Goal: Task Accomplishment & Management: Manage account settings

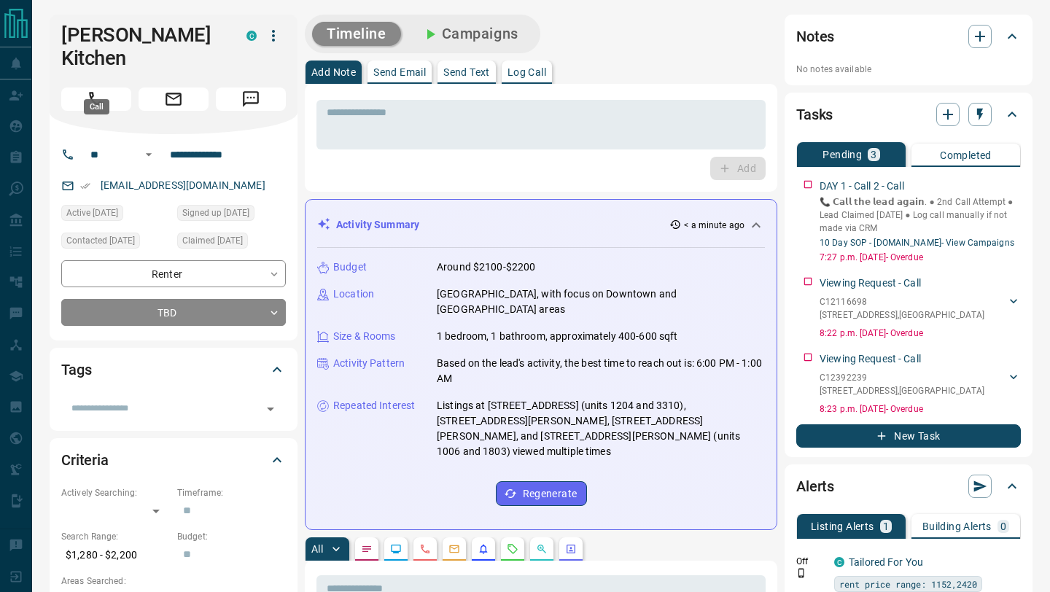
click at [107, 87] on button "Call" at bounding box center [96, 98] width 70 height 23
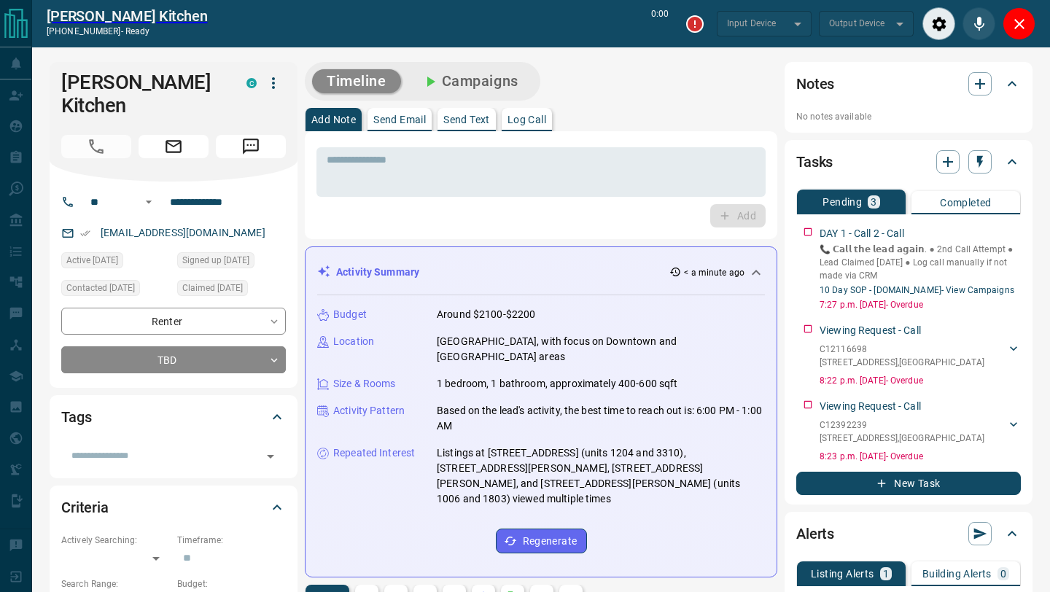
type input "*******"
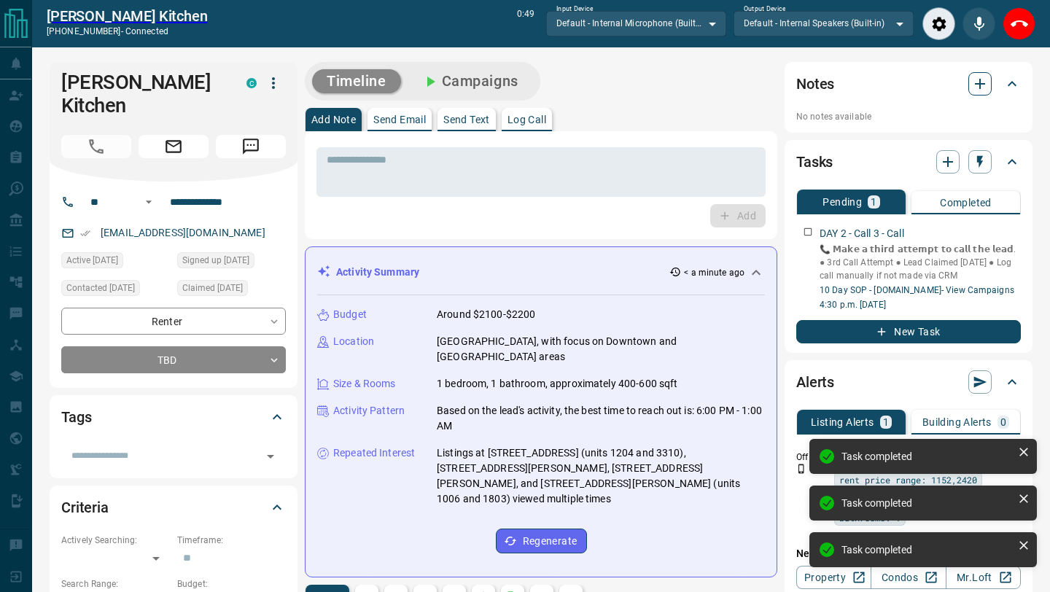
click at [984, 93] on button "button" at bounding box center [979, 83] width 23 height 23
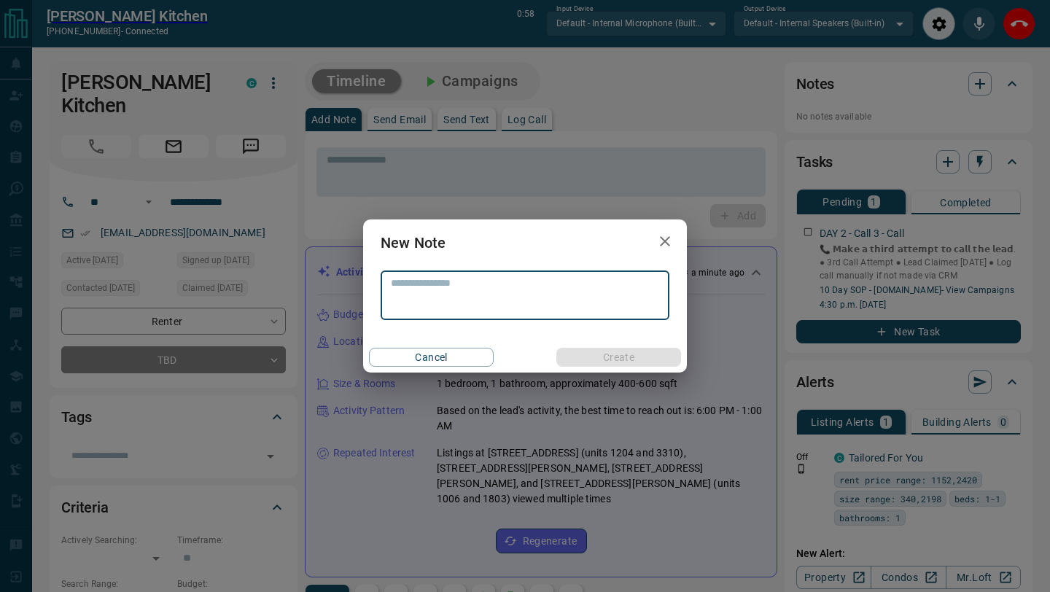
click at [660, 248] on icon "button" at bounding box center [664, 241] width 17 height 17
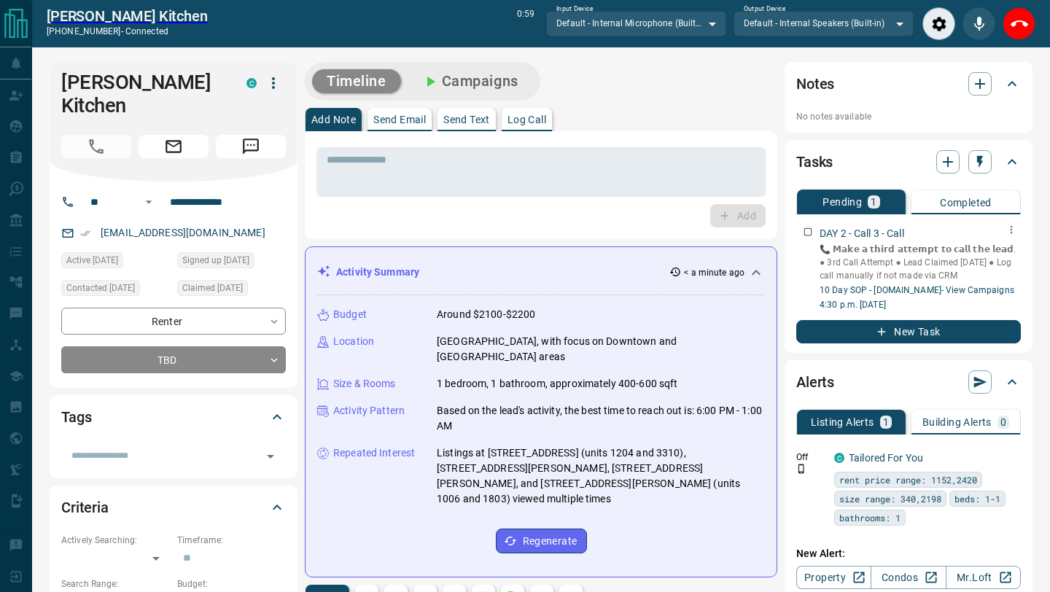
click at [1009, 231] on icon "button" at bounding box center [1011, 230] width 12 height 12
click at [990, 281] on li "Delete" at bounding box center [988, 279] width 64 height 22
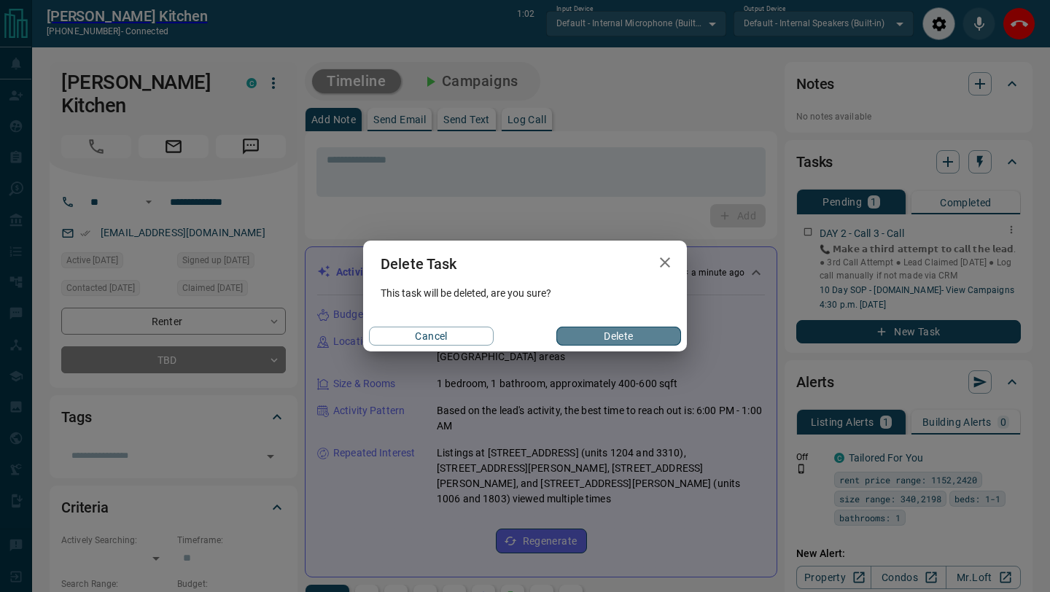
click at [612, 332] on button "Delete" at bounding box center [618, 336] width 125 height 19
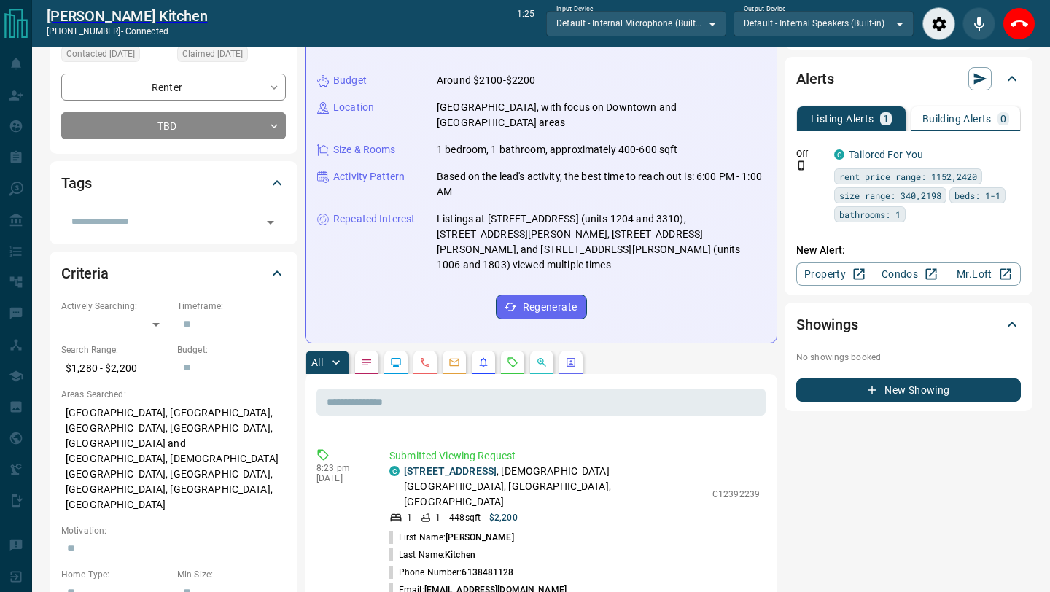
scroll to position [259, 0]
click at [491, 463] on link "[STREET_ADDRESS]" at bounding box center [450, 469] width 93 height 12
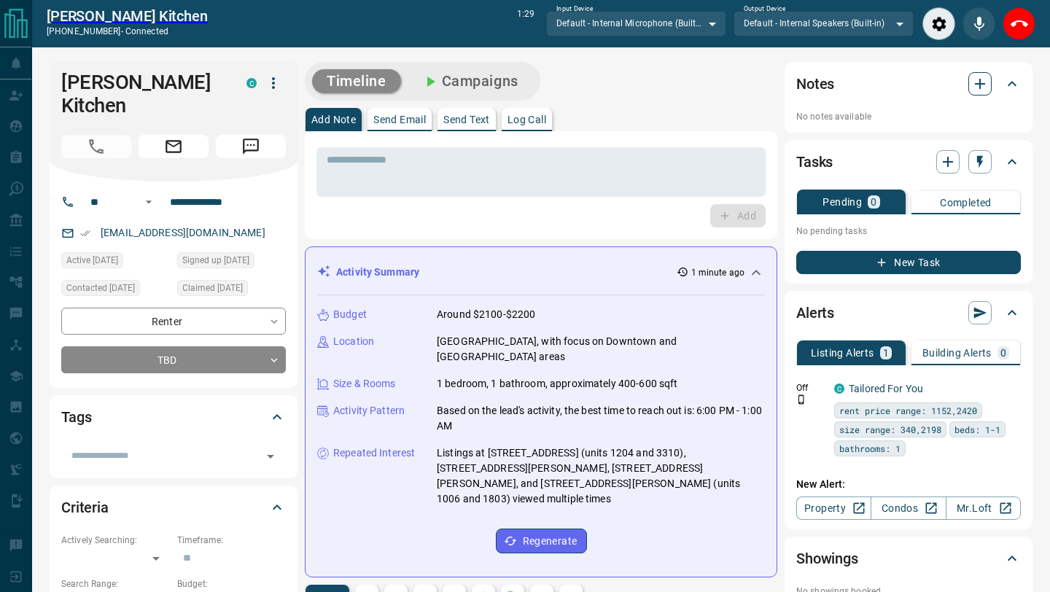
click at [977, 89] on icon "button" at bounding box center [979, 83] width 17 height 17
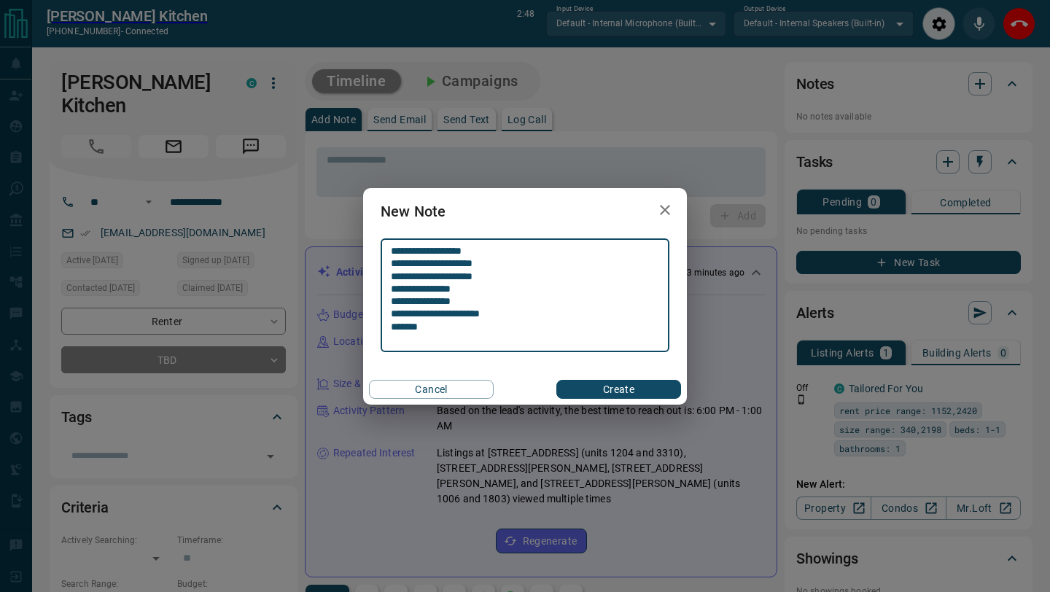
click at [396, 286] on textarea "**********" at bounding box center [525, 295] width 268 height 101
click at [430, 333] on textarea "**********" at bounding box center [525, 295] width 268 height 101
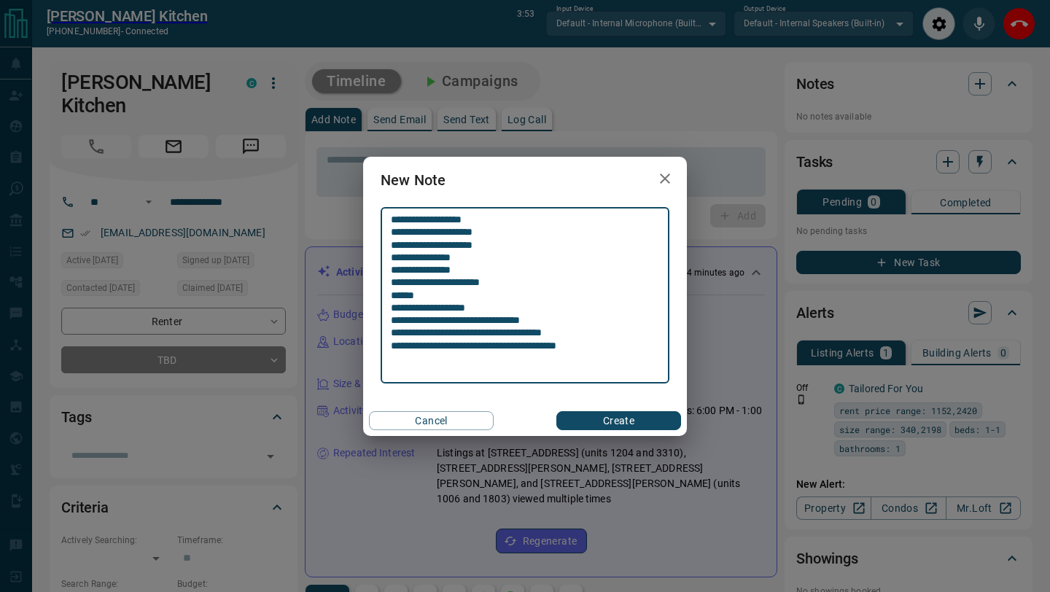
click at [561, 408] on div "Cancel Create" at bounding box center [525, 420] width 324 height 31
click at [605, 343] on textarea "**********" at bounding box center [525, 295] width 268 height 163
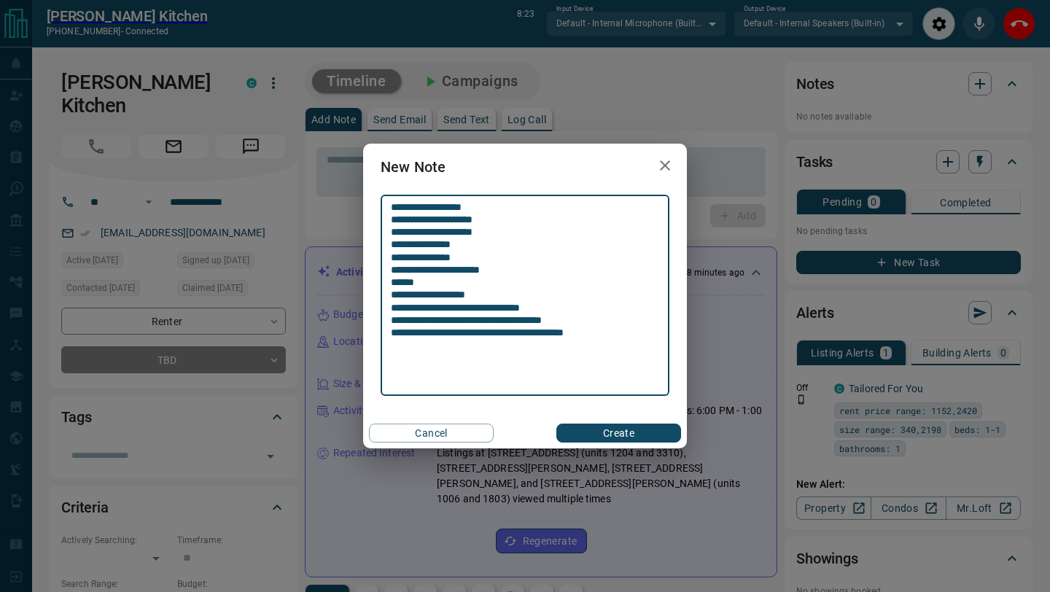
type textarea "**********"
click at [584, 431] on button "Create" at bounding box center [618, 432] width 125 height 19
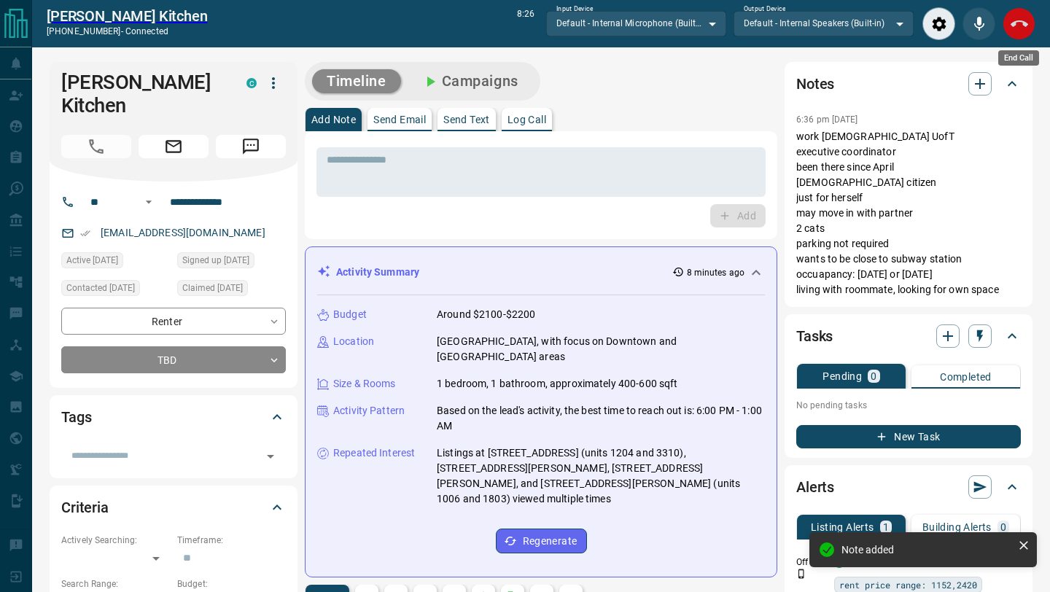
click at [1010, 20] on icon "End Call" at bounding box center [1018, 23] width 17 height 17
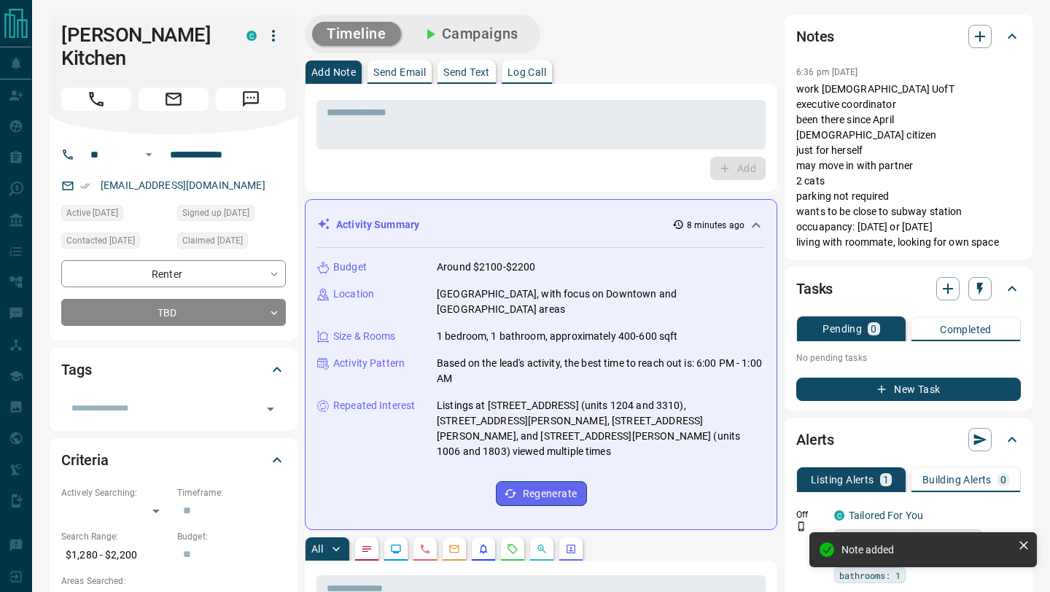
scroll to position [364, 0]
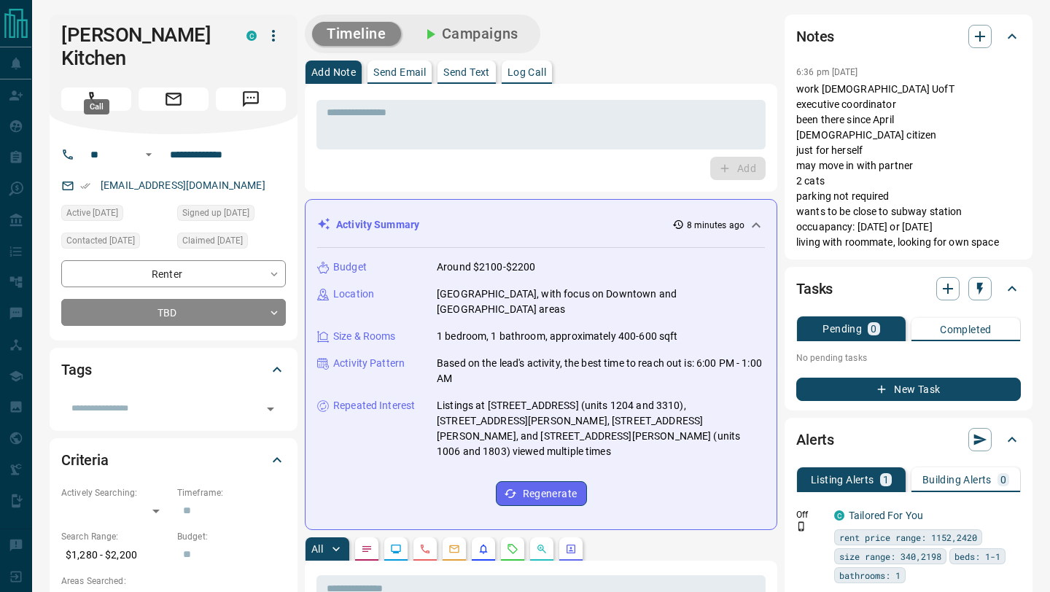
click at [104, 90] on icon "Call" at bounding box center [96, 99] width 19 height 19
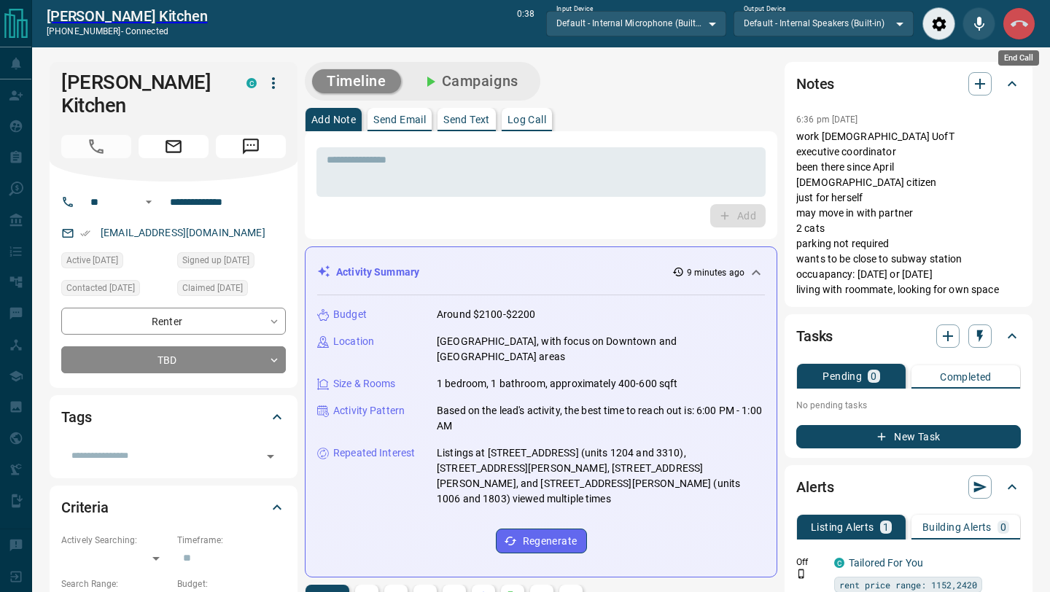
click at [1016, 23] on icon "End Call" at bounding box center [1018, 23] width 17 height 17
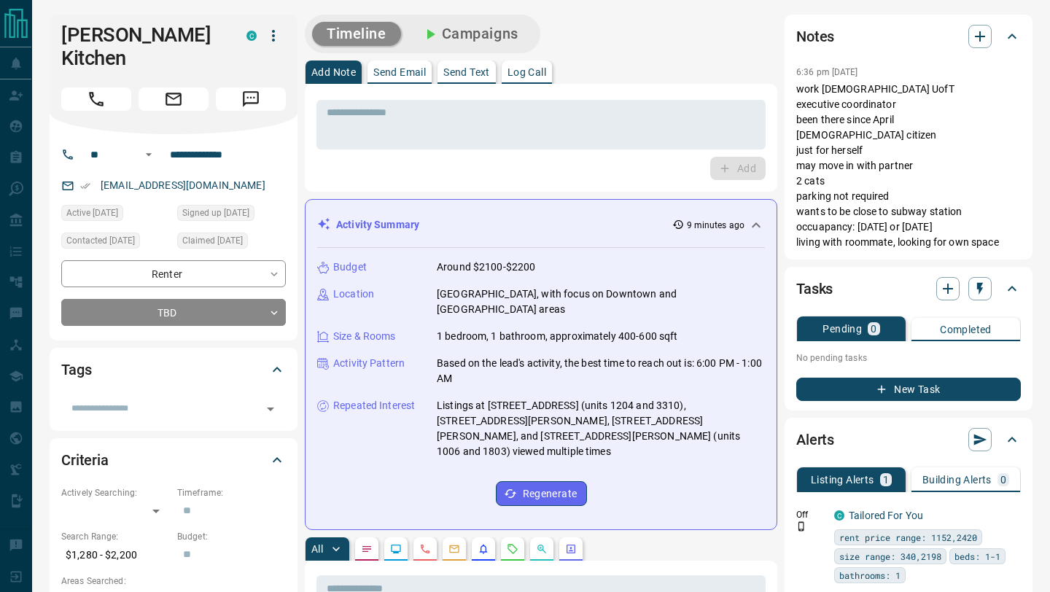
scroll to position [447, 0]
drag, startPoint x: 240, startPoint y: 163, endPoint x: 101, endPoint y: 162, distance: 138.5
click at [100, 173] on div "[EMAIL_ADDRESS][DOMAIN_NAME]" at bounding box center [173, 185] width 225 height 24
copy link "[EMAIL_ADDRESS][DOMAIN_NAME]"
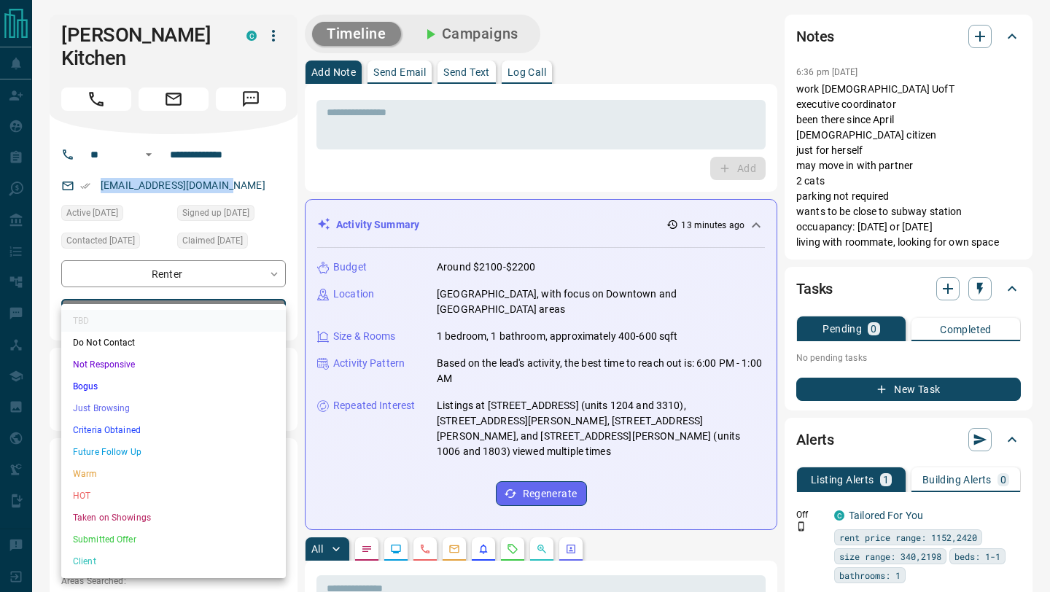
click at [151, 449] on li "Future Follow Up" at bounding box center [173, 452] width 225 height 22
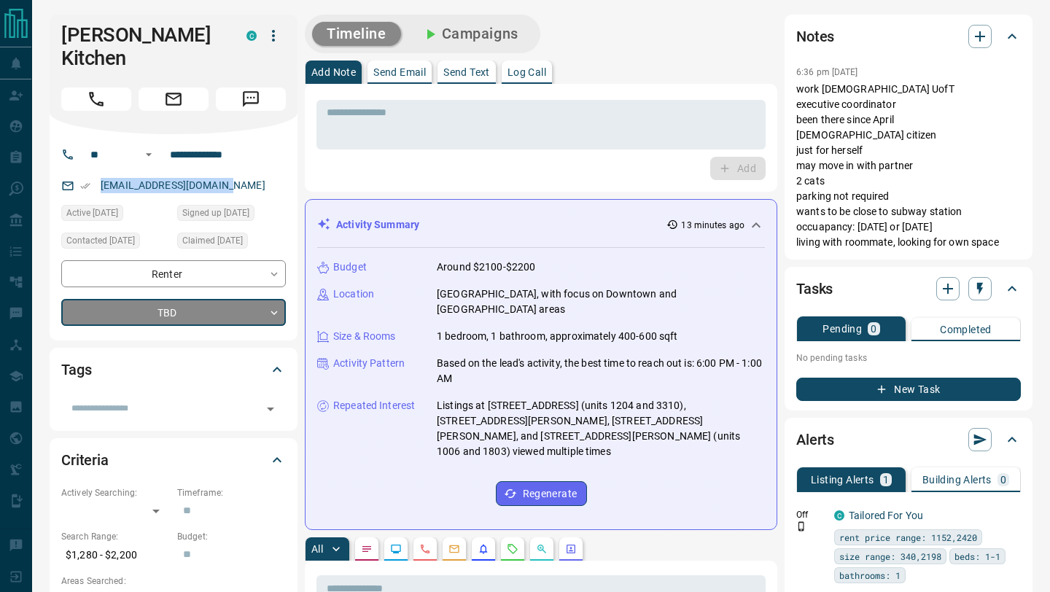
type input "*"
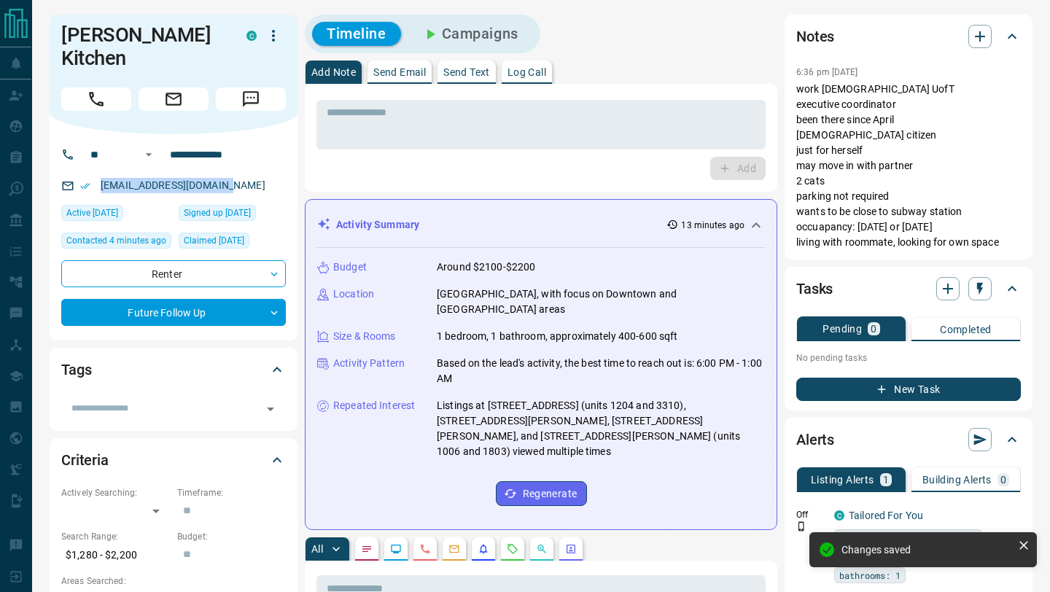
scroll to position [512, 0]
